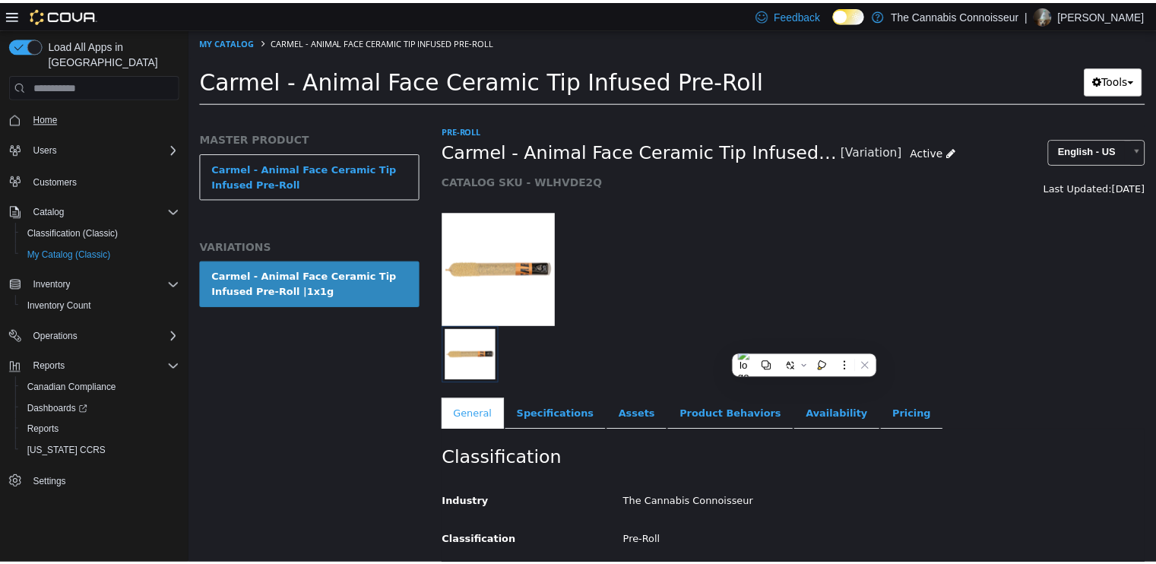
scroll to position [381, 0]
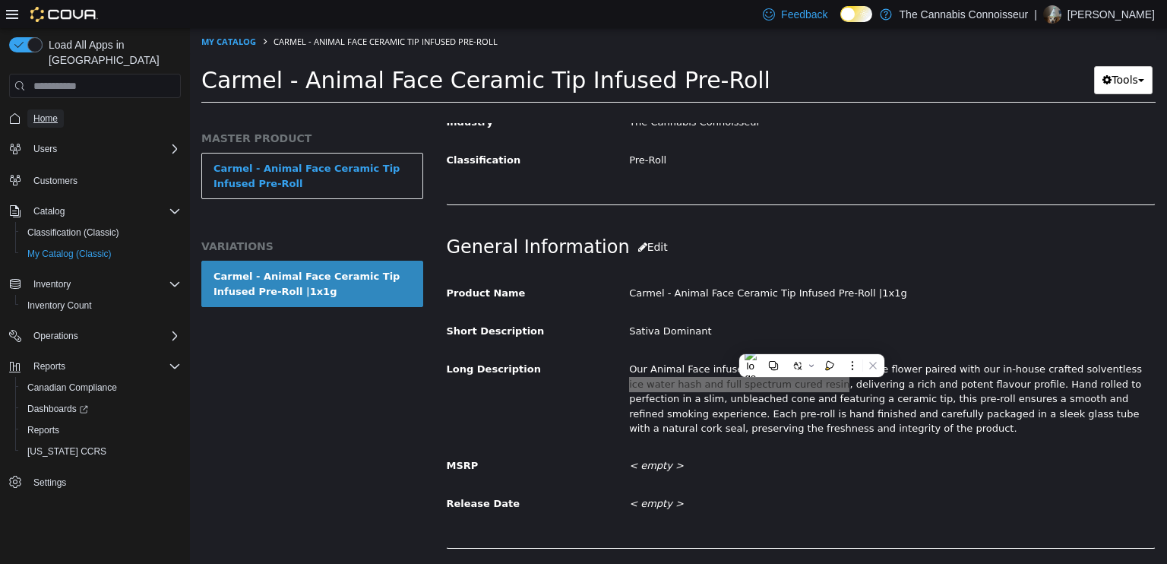
click at [45, 112] on span "Home" at bounding box center [45, 118] width 24 height 12
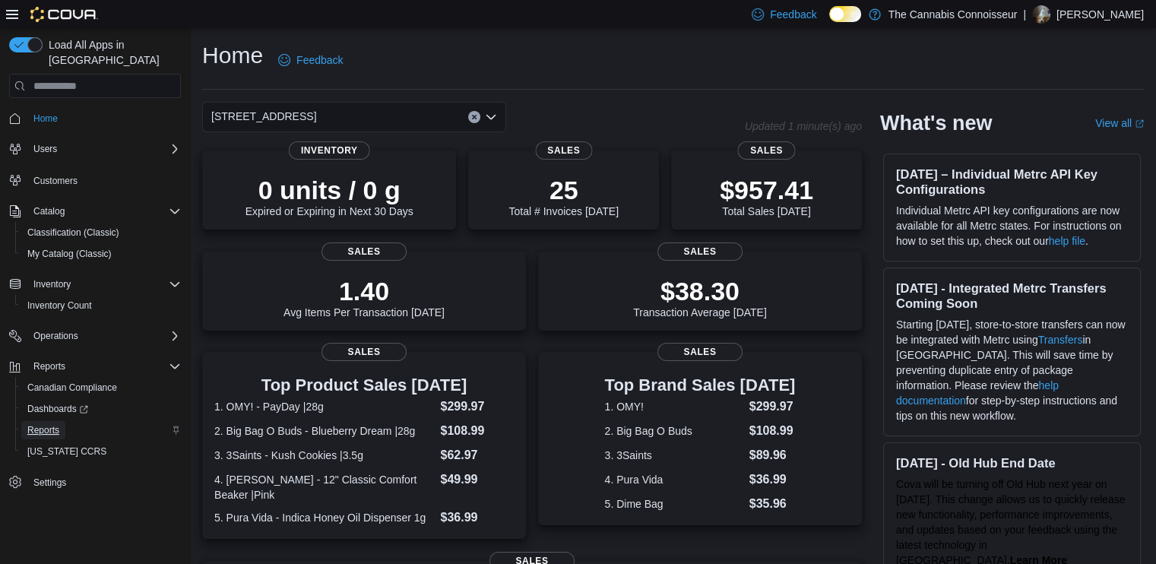
click at [43, 424] on span "Reports" at bounding box center [43, 430] width 32 height 12
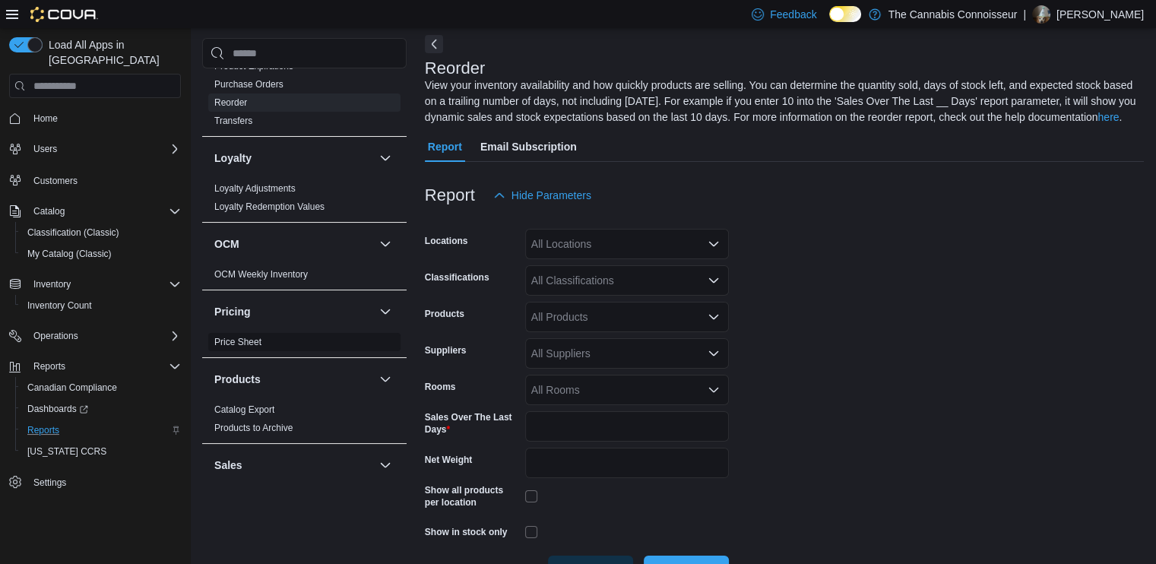
scroll to position [836, 0]
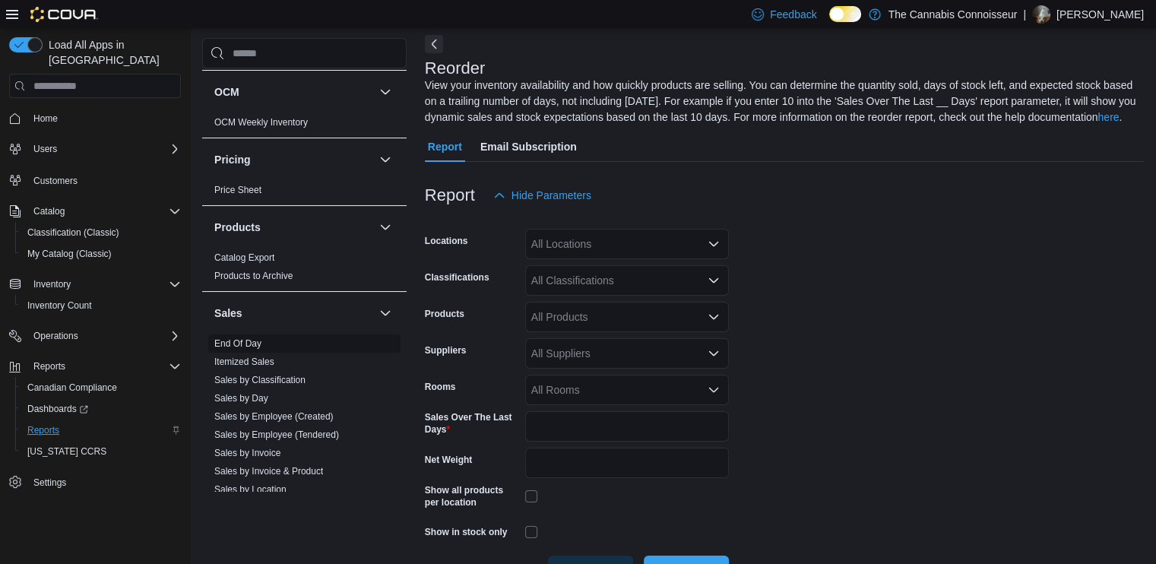
click at [261, 343] on link "End Of Day" at bounding box center [237, 343] width 47 height 11
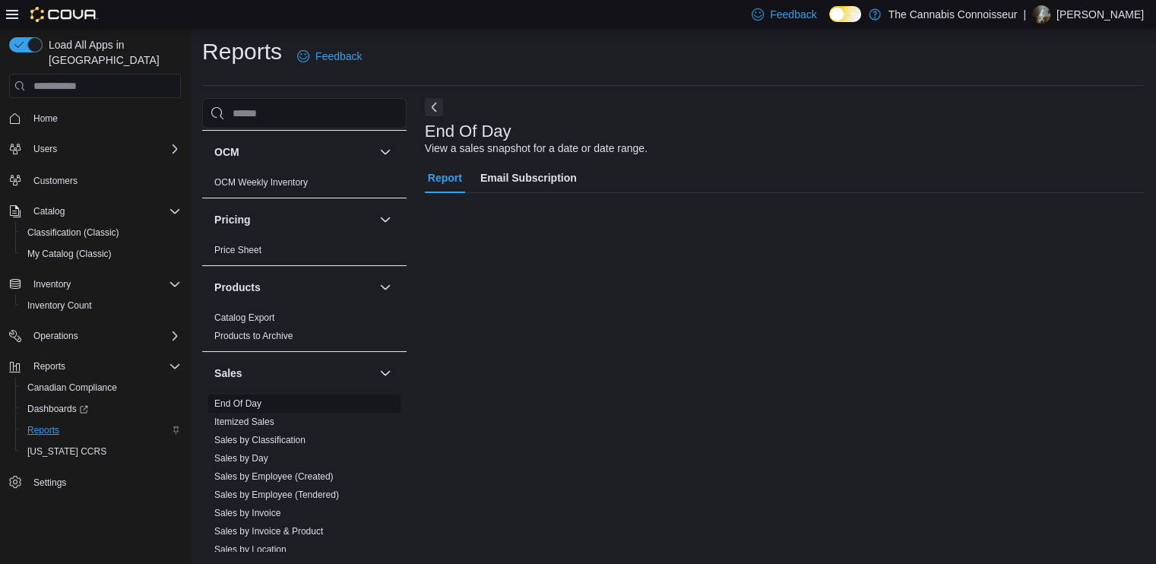
scroll to position [3, 0]
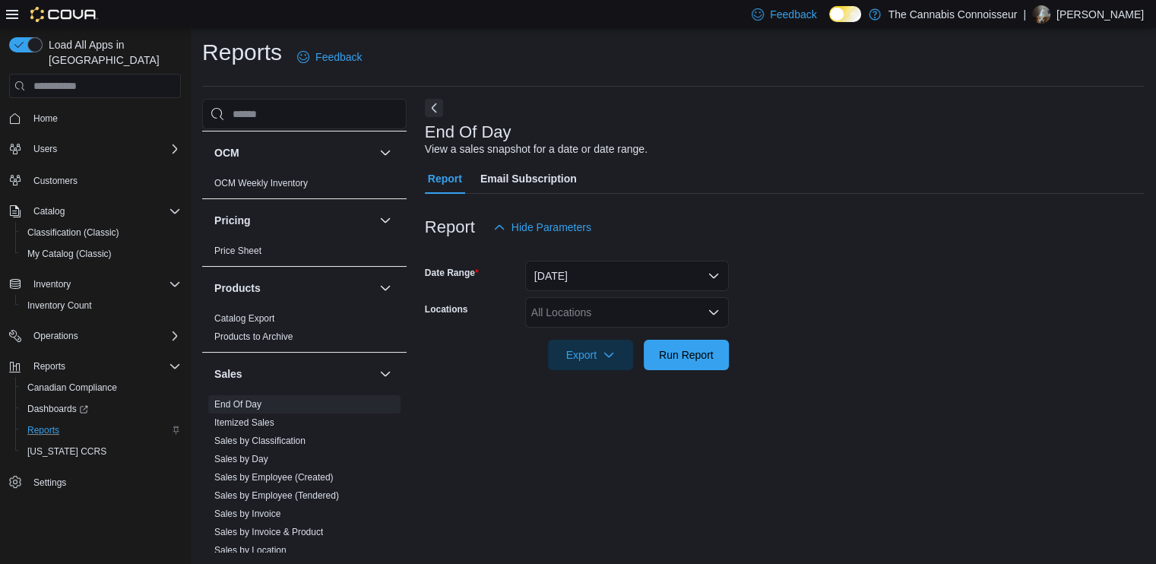
click at [566, 324] on div "All Locations" at bounding box center [627, 312] width 204 height 30
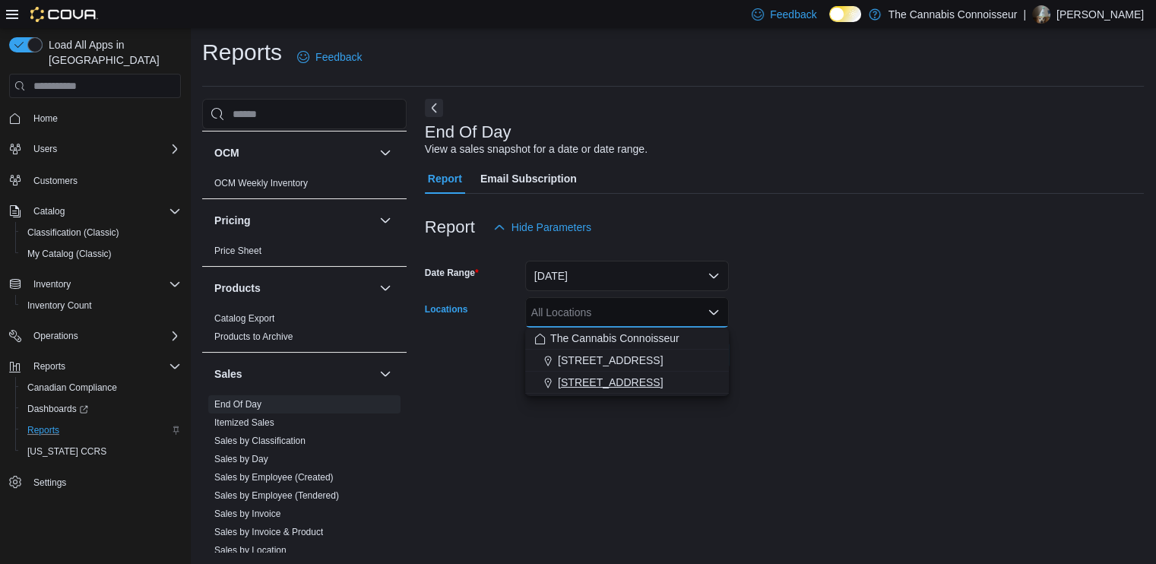
click at [559, 376] on span "[STREET_ADDRESS]" at bounding box center [610, 382] width 105 height 15
click at [961, 339] on div at bounding box center [784, 334] width 719 height 12
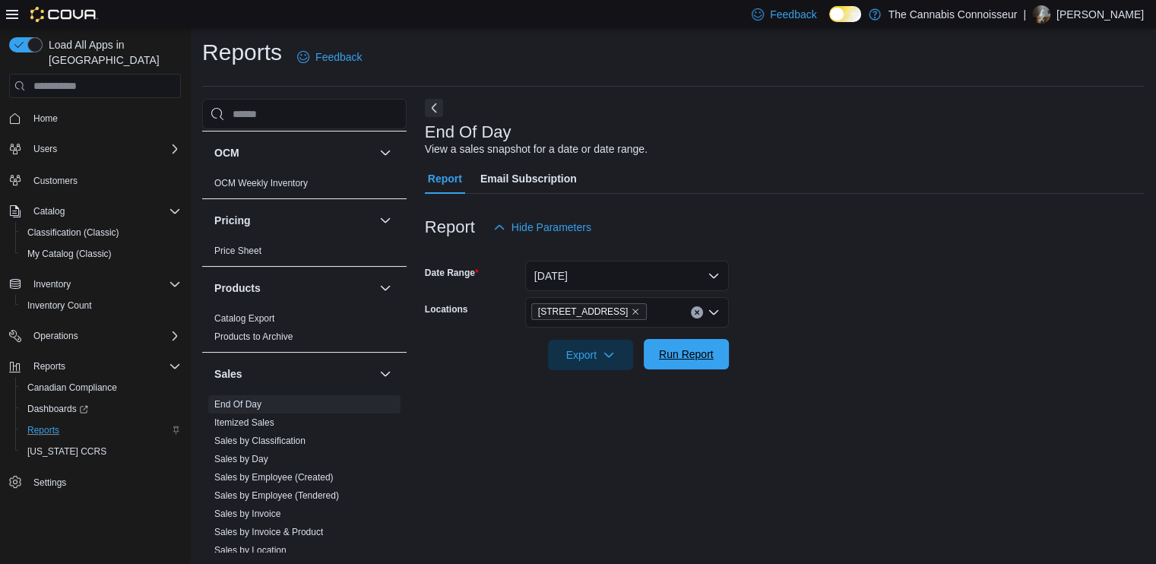
click at [721, 357] on button "Run Report" at bounding box center [686, 354] width 85 height 30
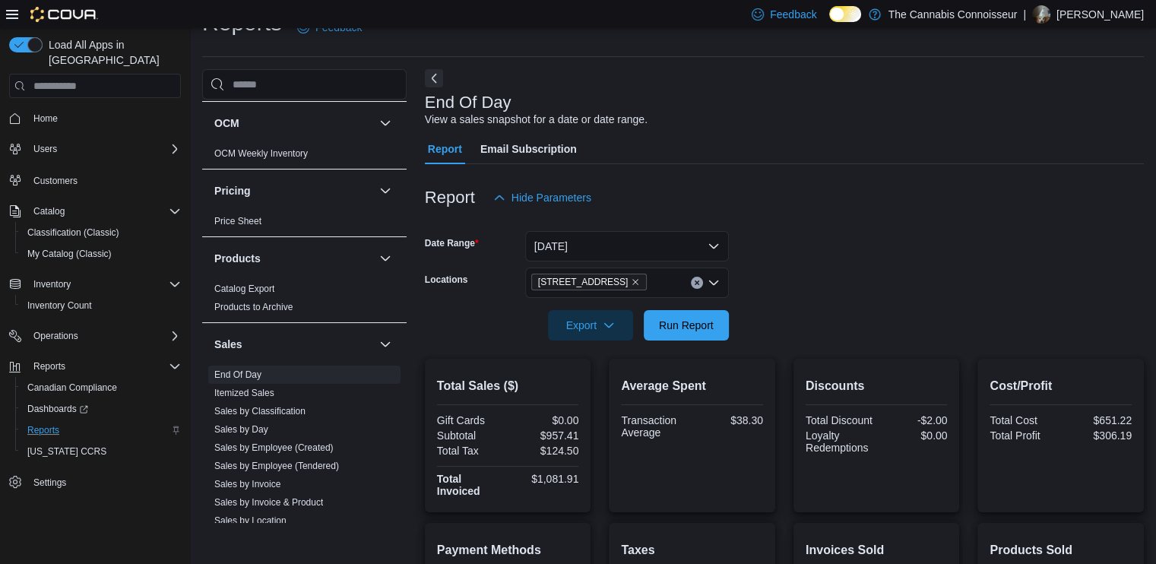
scroll to position [28, 0]
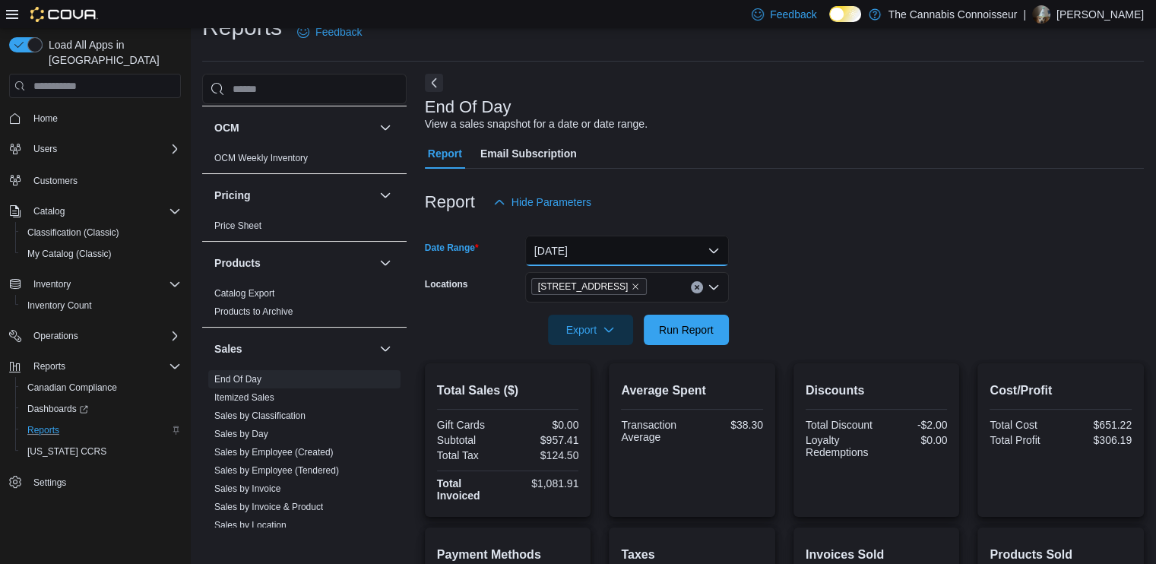
click at [716, 253] on button "[DATE]" at bounding box center [627, 251] width 204 height 30
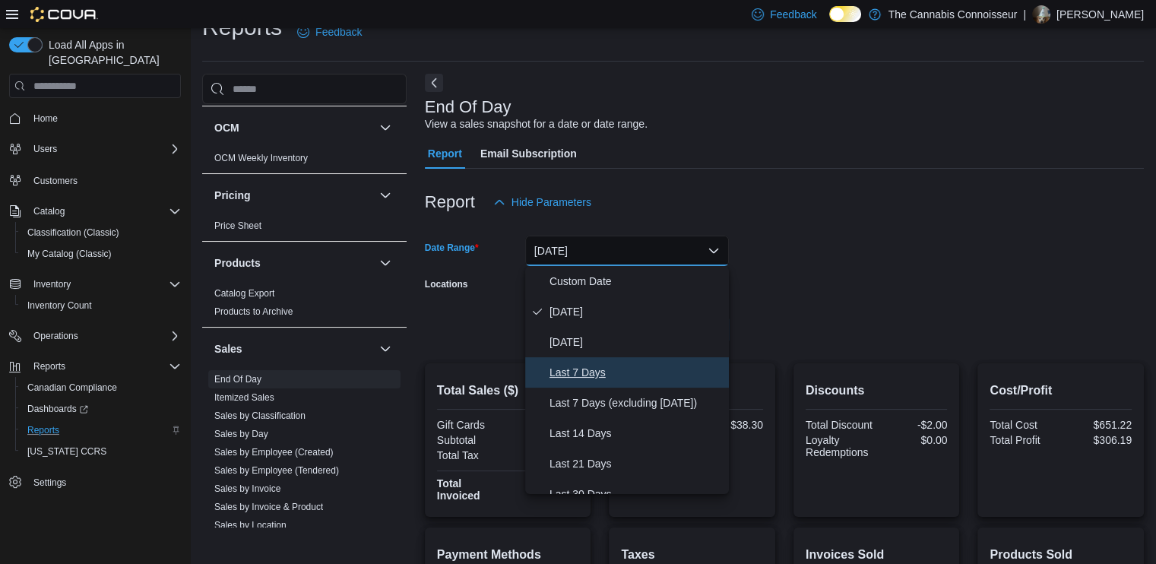
click at [582, 369] on span "Last 7 Days" at bounding box center [635, 372] width 173 height 18
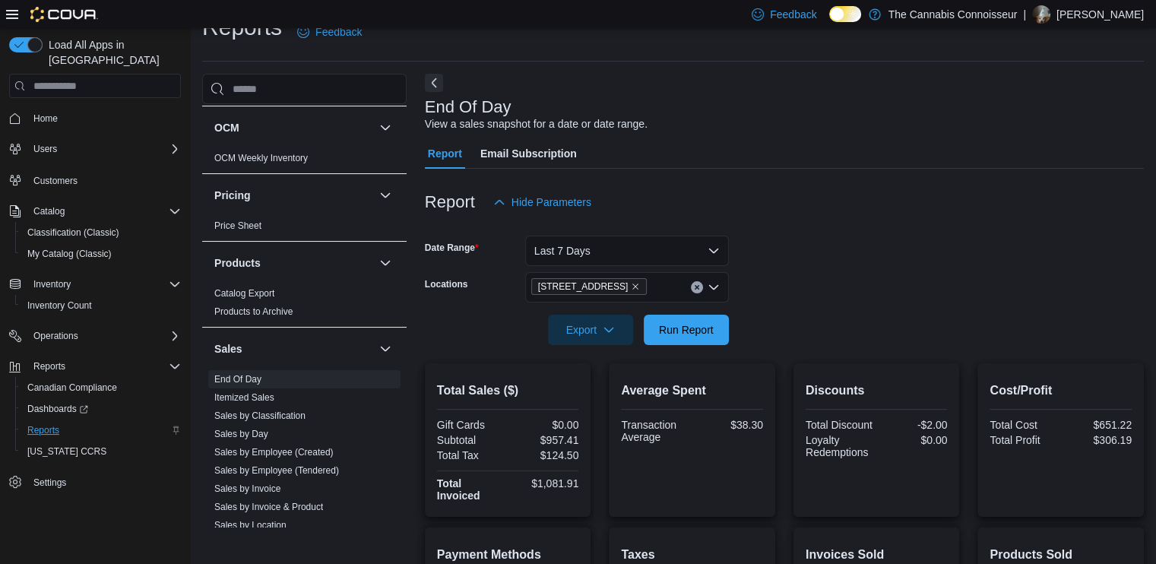
click at [833, 316] on form "Date Range Last 7 Days Locations [STREET_ADDRESS] Report" at bounding box center [784, 281] width 719 height 128
click at [693, 337] on span "Run Report" at bounding box center [686, 328] width 55 height 15
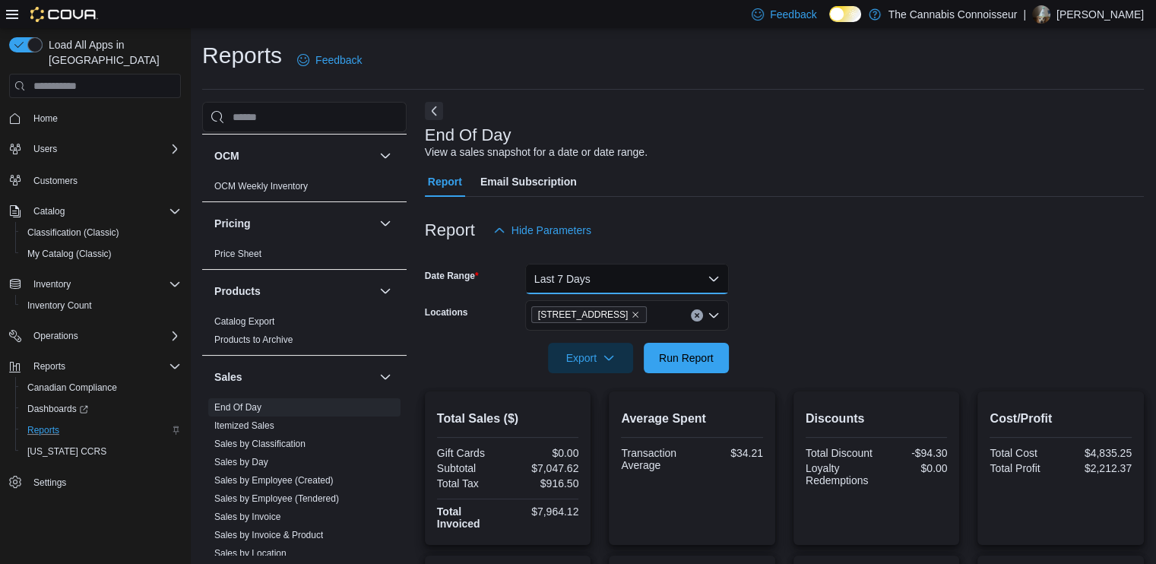
click at [716, 282] on button "Last 7 Days" at bounding box center [627, 279] width 204 height 30
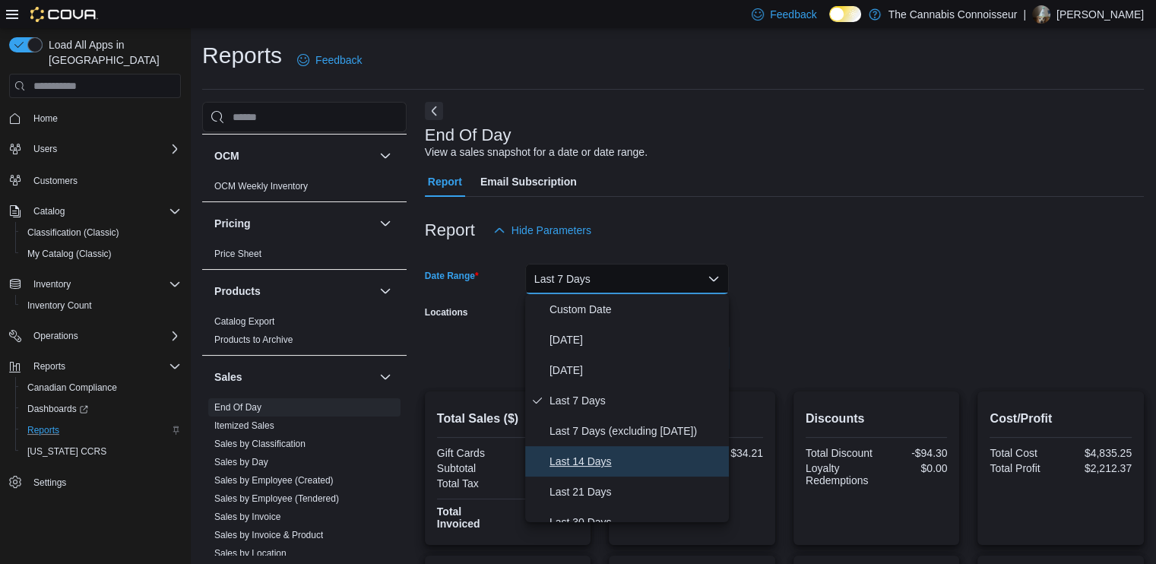
click at [596, 462] on span "Last 14 Days" at bounding box center [635, 461] width 173 height 18
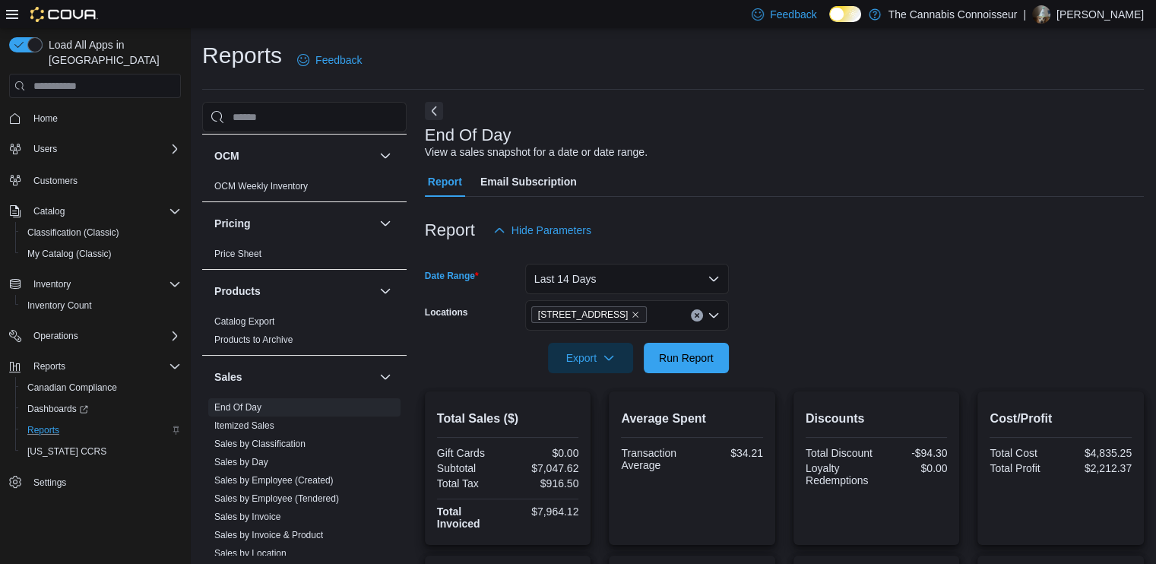
drag, startPoint x: 790, startPoint y: 388, endPoint x: 766, endPoint y: 388, distance: 23.6
click at [789, 388] on div at bounding box center [784, 382] width 719 height 18
click at [684, 367] on span "Run Report" at bounding box center [686, 357] width 67 height 30
click at [714, 285] on button "Last 14 Days" at bounding box center [627, 279] width 204 height 30
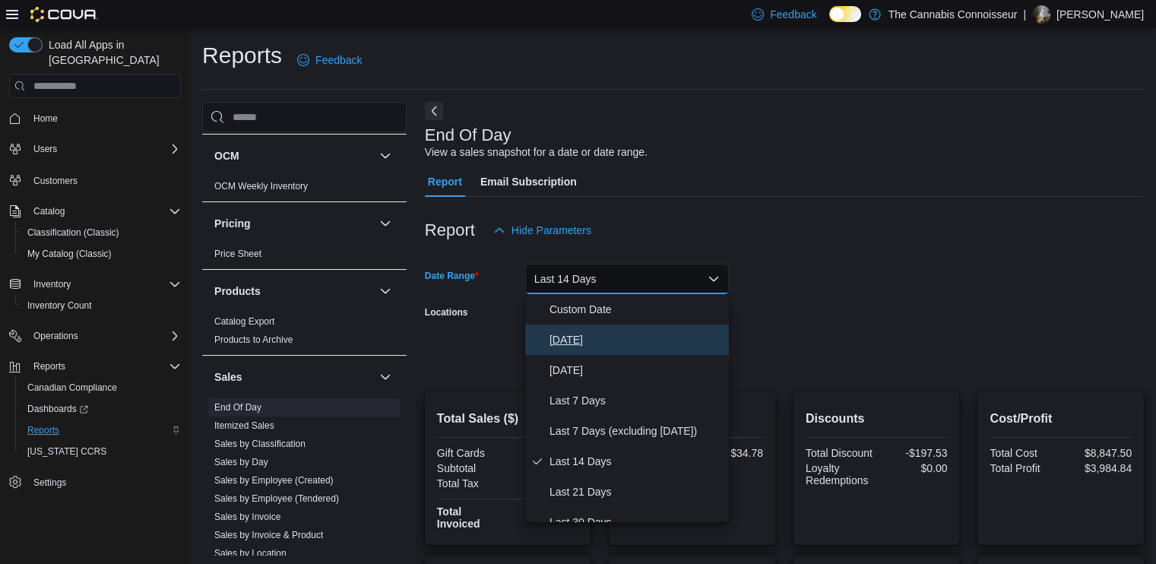
click at [556, 335] on span "[DATE]" at bounding box center [635, 340] width 173 height 18
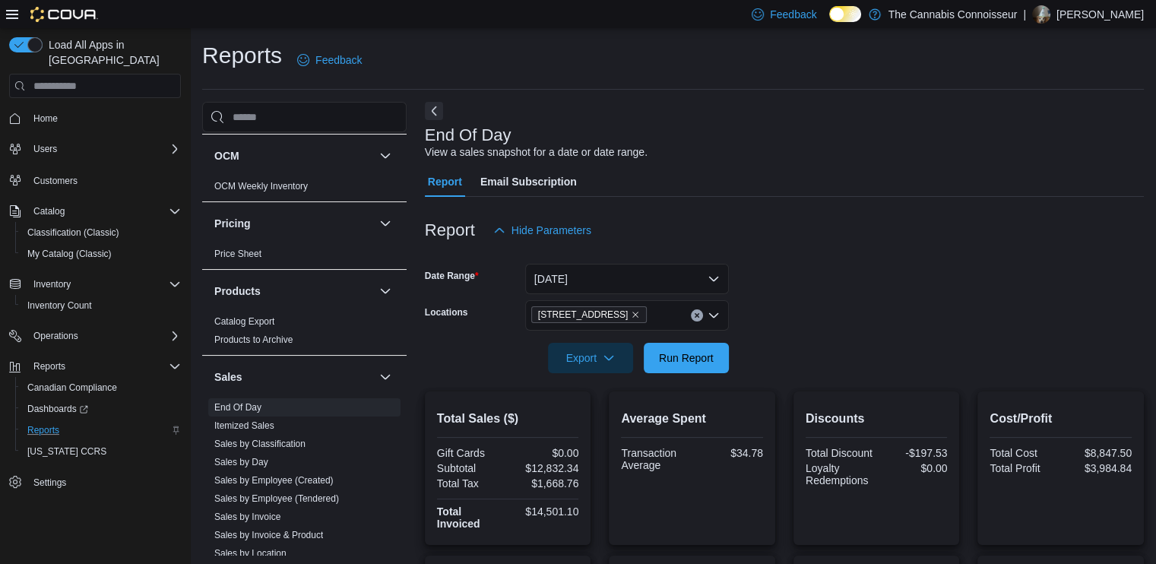
click at [882, 310] on form "Date Range [DATE] Locations [STREET_ADDRESS] Export Run Report" at bounding box center [784, 309] width 719 height 128
click at [701, 345] on span "Run Report" at bounding box center [686, 357] width 67 height 30
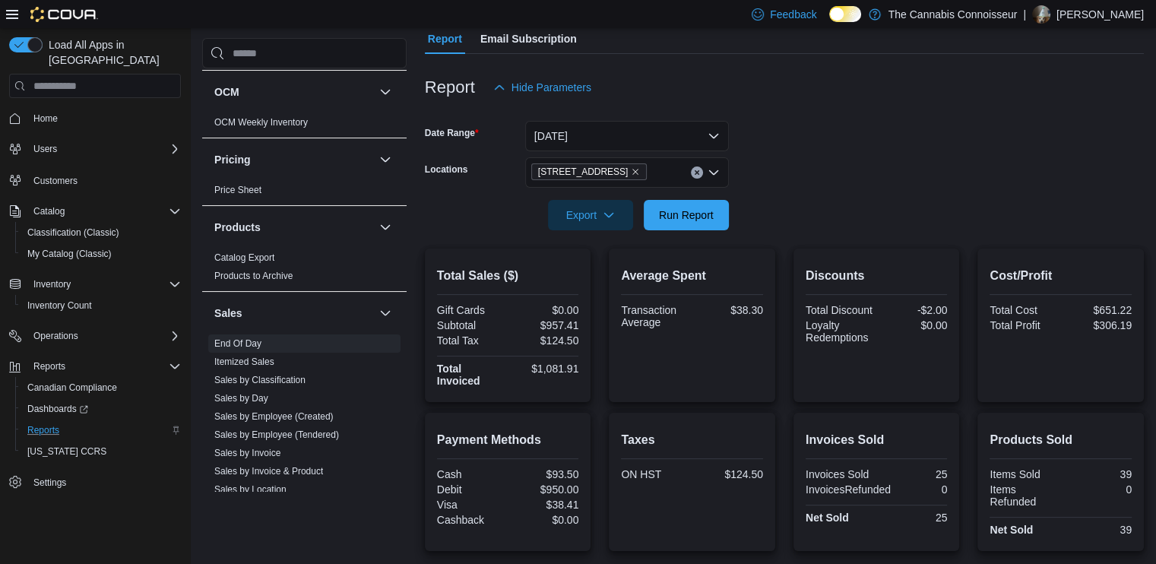
scroll to position [152, 0]
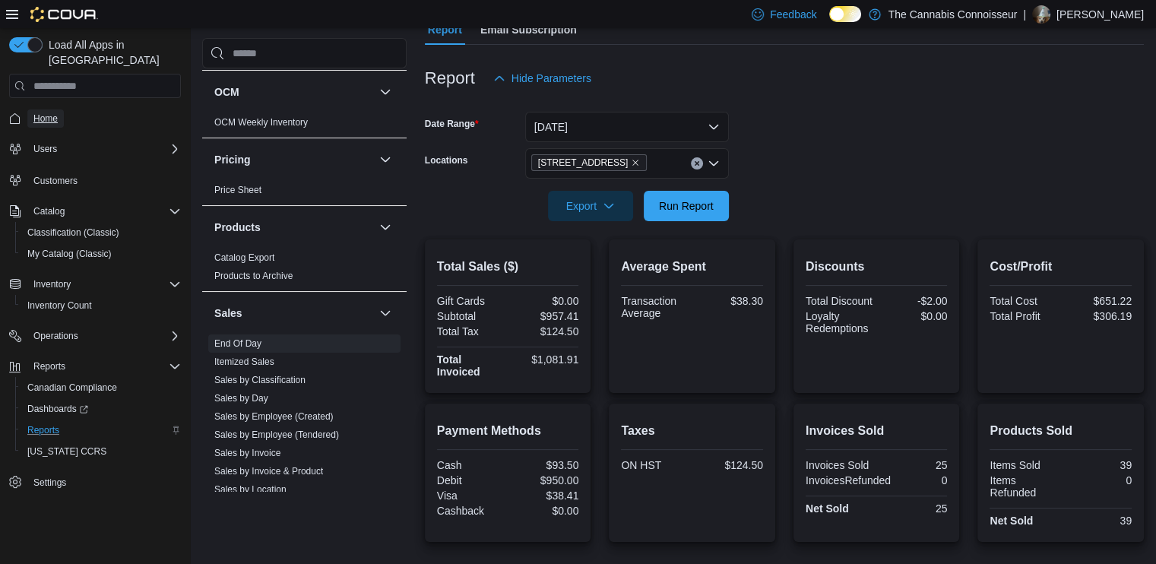
click at [53, 112] on span "Home" at bounding box center [45, 118] width 24 height 12
